Goal: Navigation & Orientation: Understand site structure

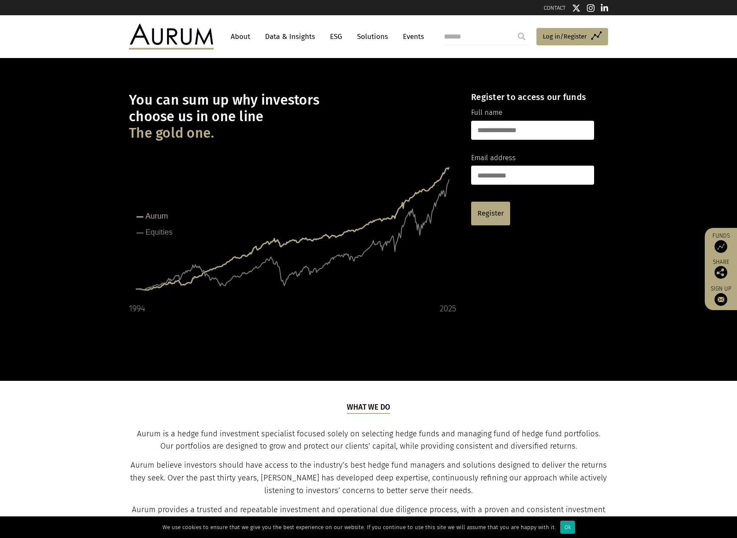
click at [240, 38] on link "About" at bounding box center [240, 37] width 28 height 16
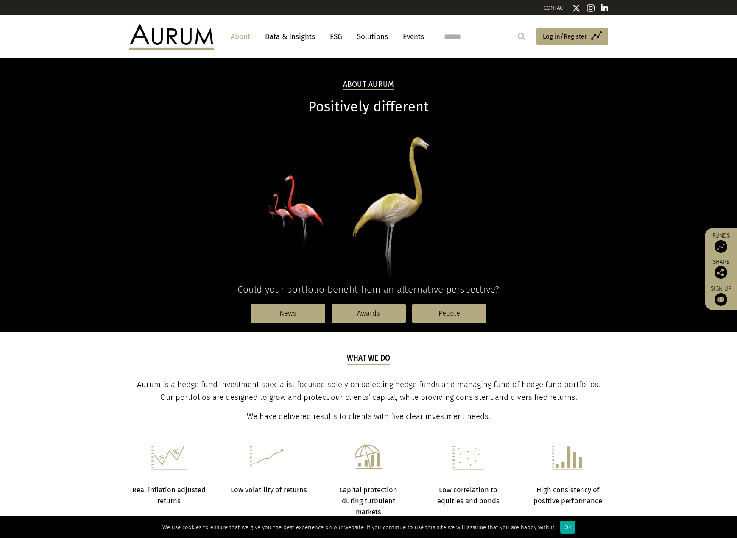
click at [281, 36] on link "Data & Insights" at bounding box center [290, 37] width 59 height 16
